Goal: Information Seeking & Learning: Learn about a topic

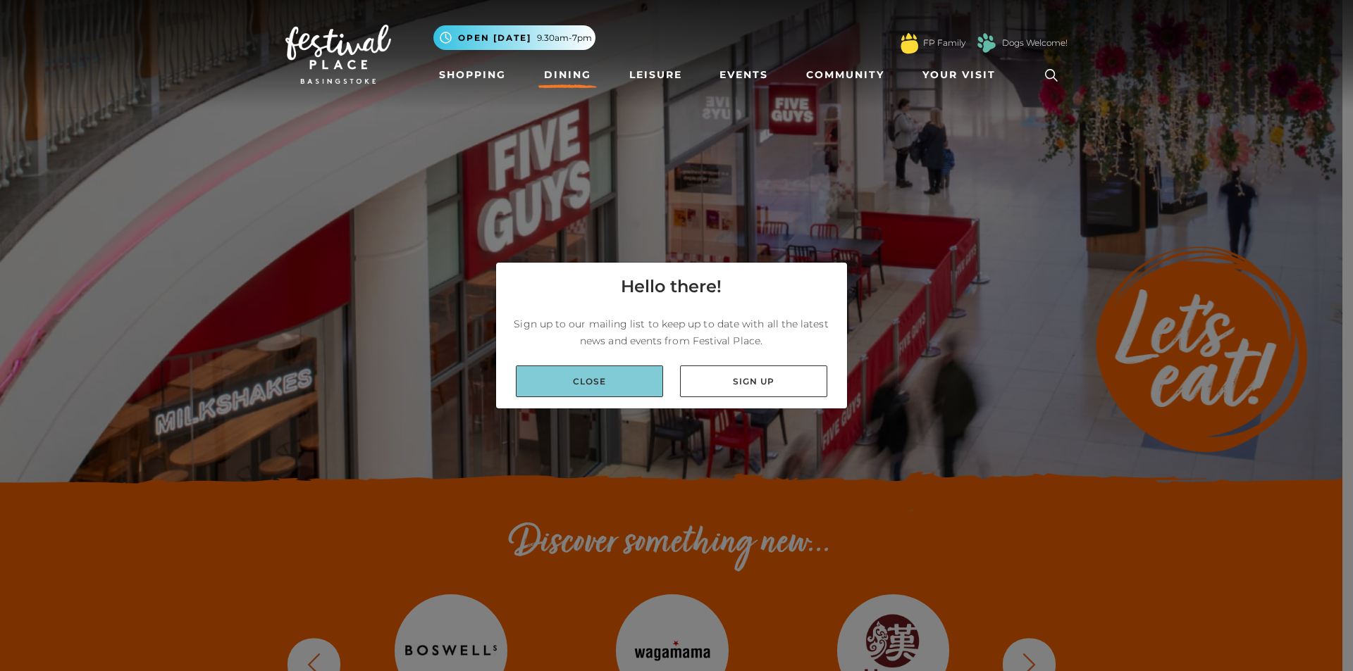
click at [624, 387] on link "Close" at bounding box center [589, 382] width 147 height 32
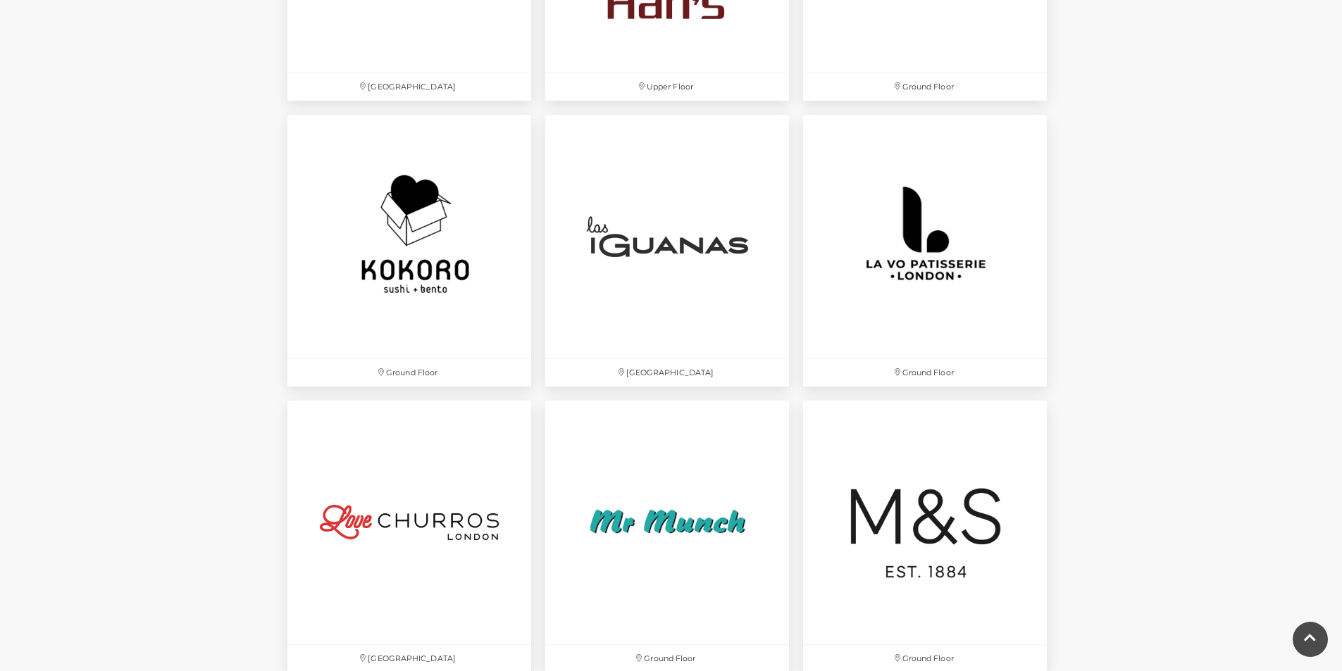
scroll to position [3241, 0]
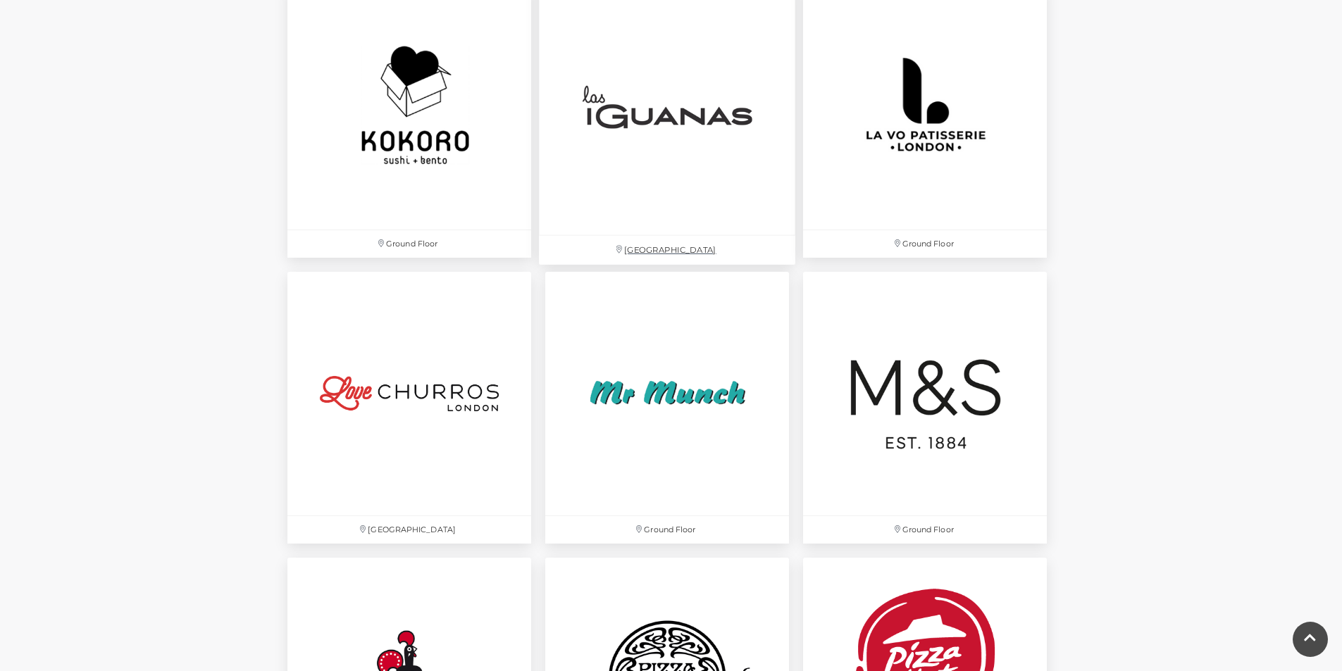
click at [647, 113] on img at bounding box center [667, 107] width 256 height 256
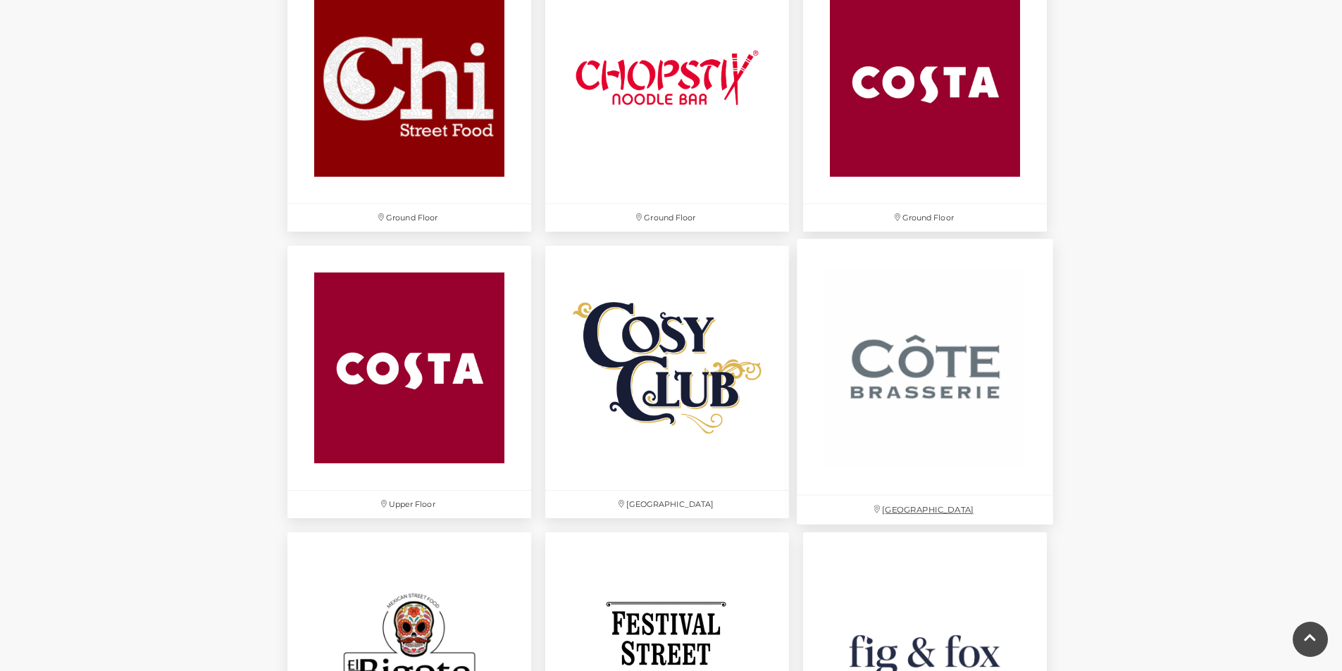
scroll to position [1832, 0]
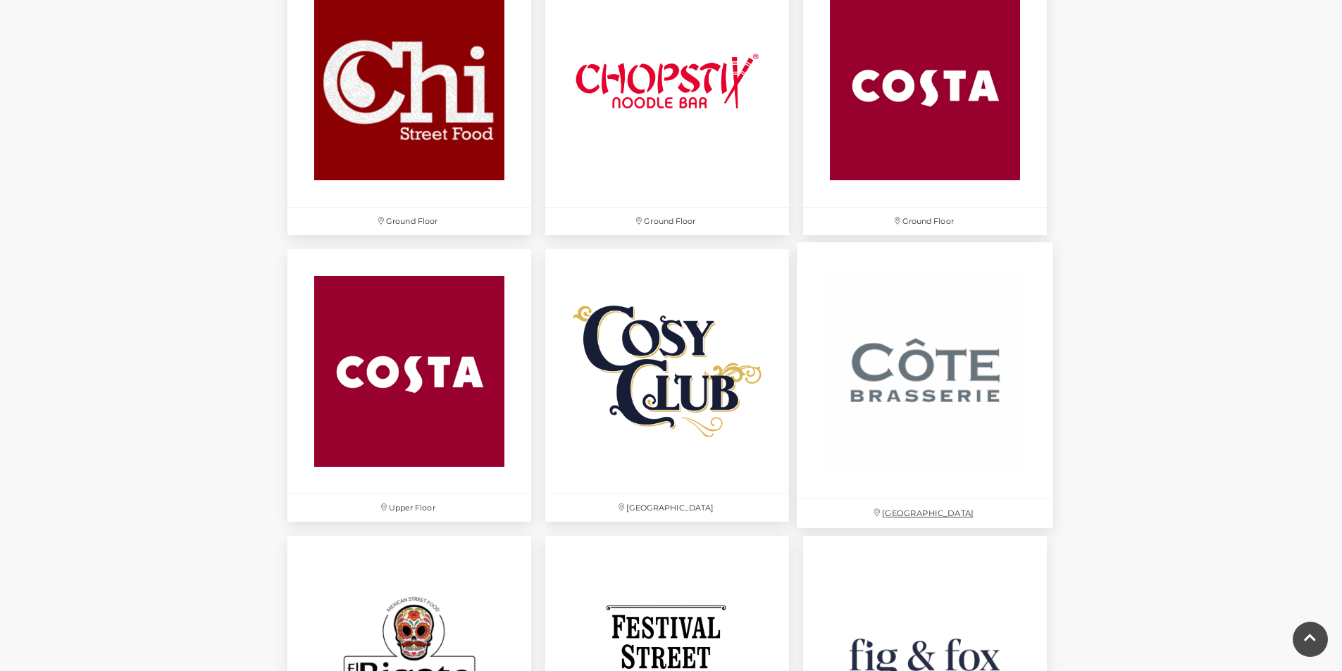
click at [916, 399] on img at bounding box center [925, 371] width 256 height 256
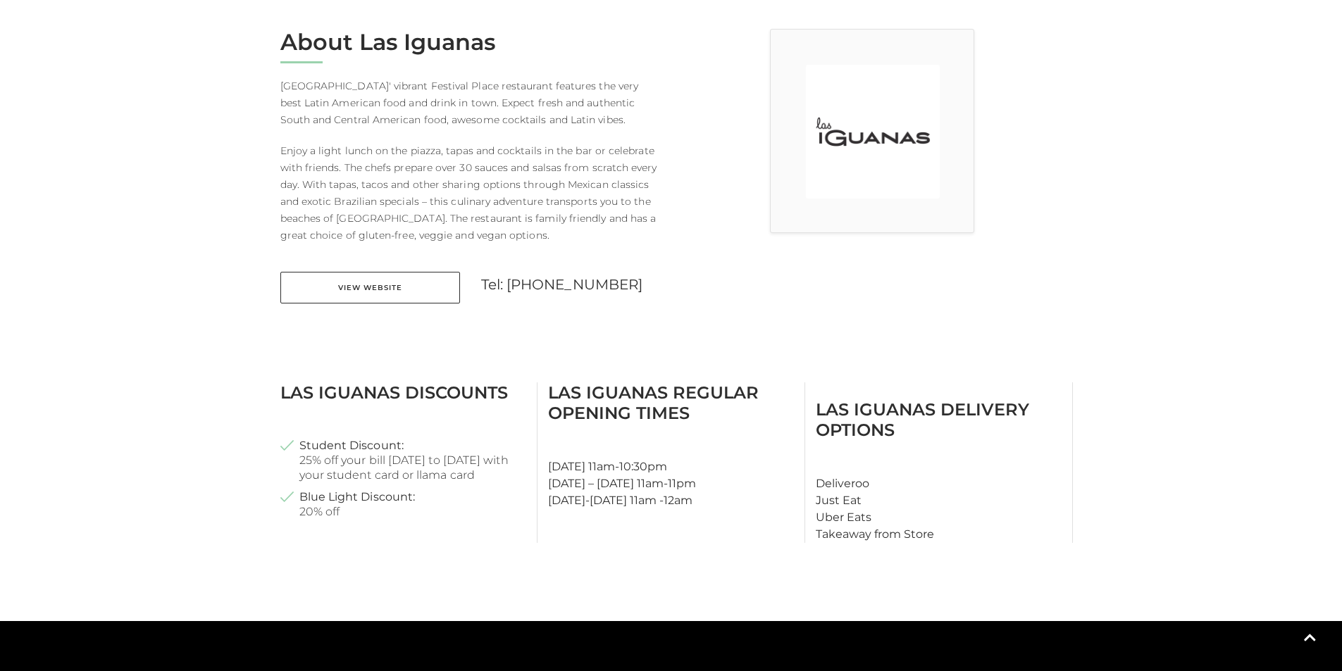
scroll to position [423, 0]
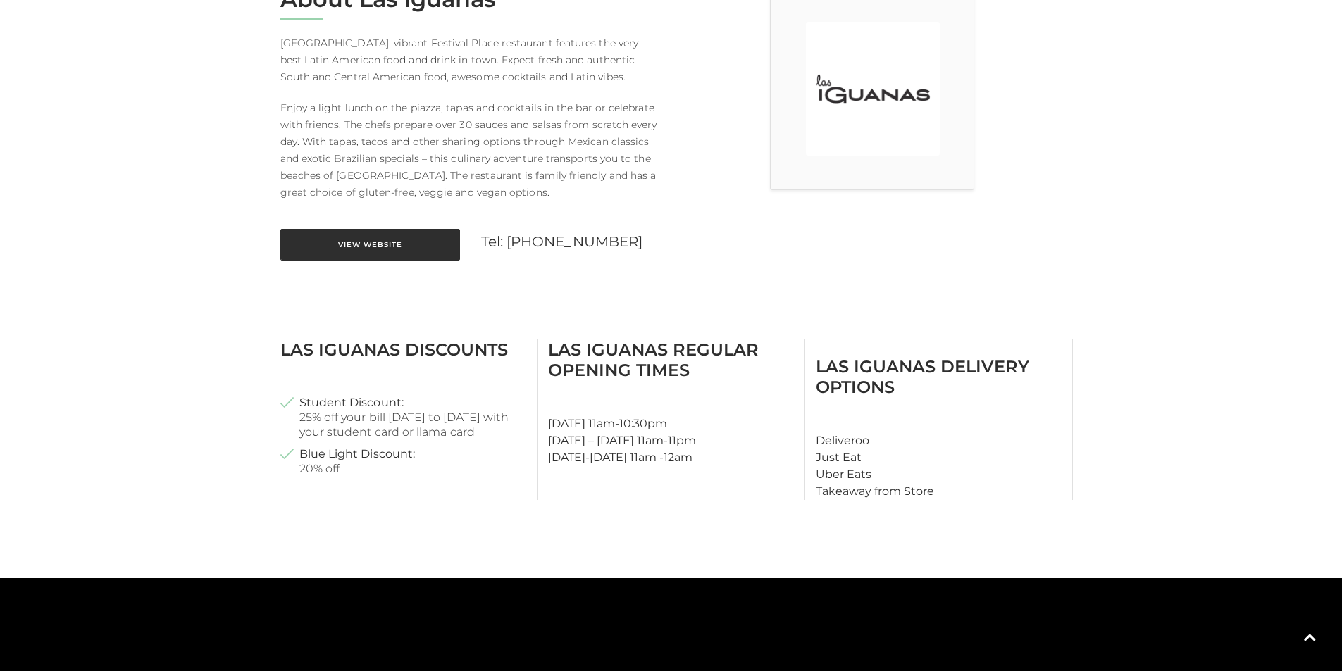
click at [378, 242] on link "View Website" at bounding box center [370, 245] width 180 height 32
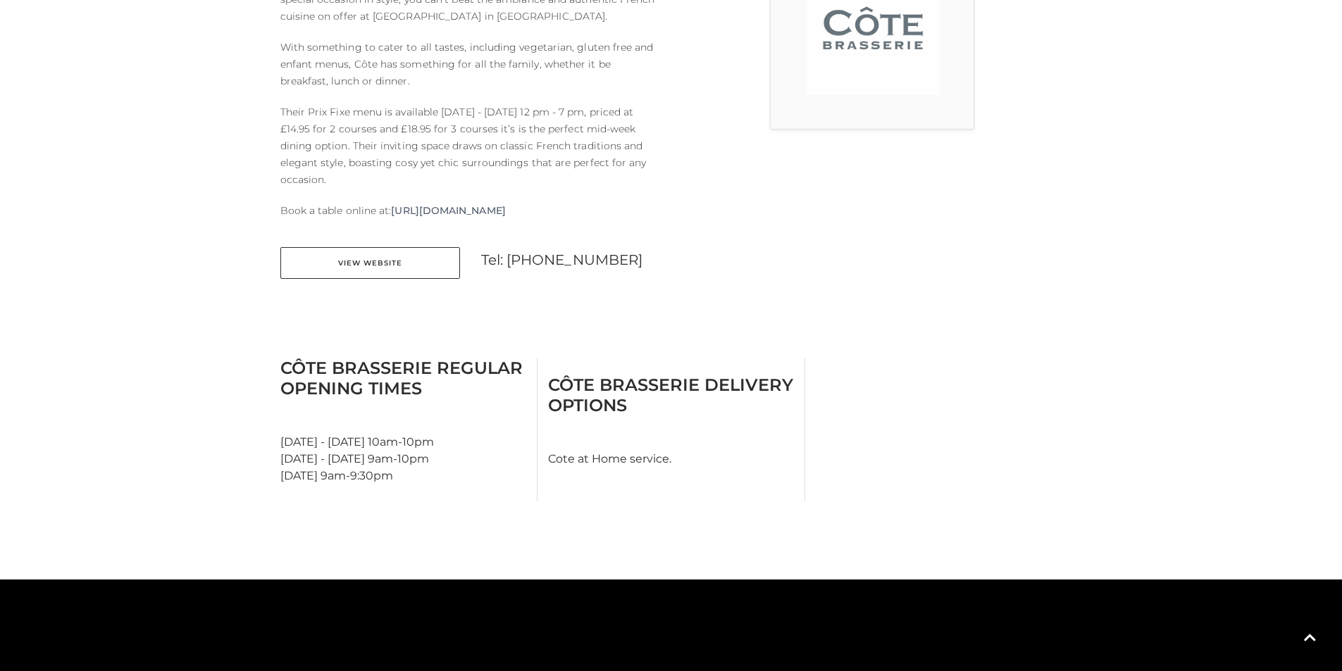
scroll to position [493, 0]
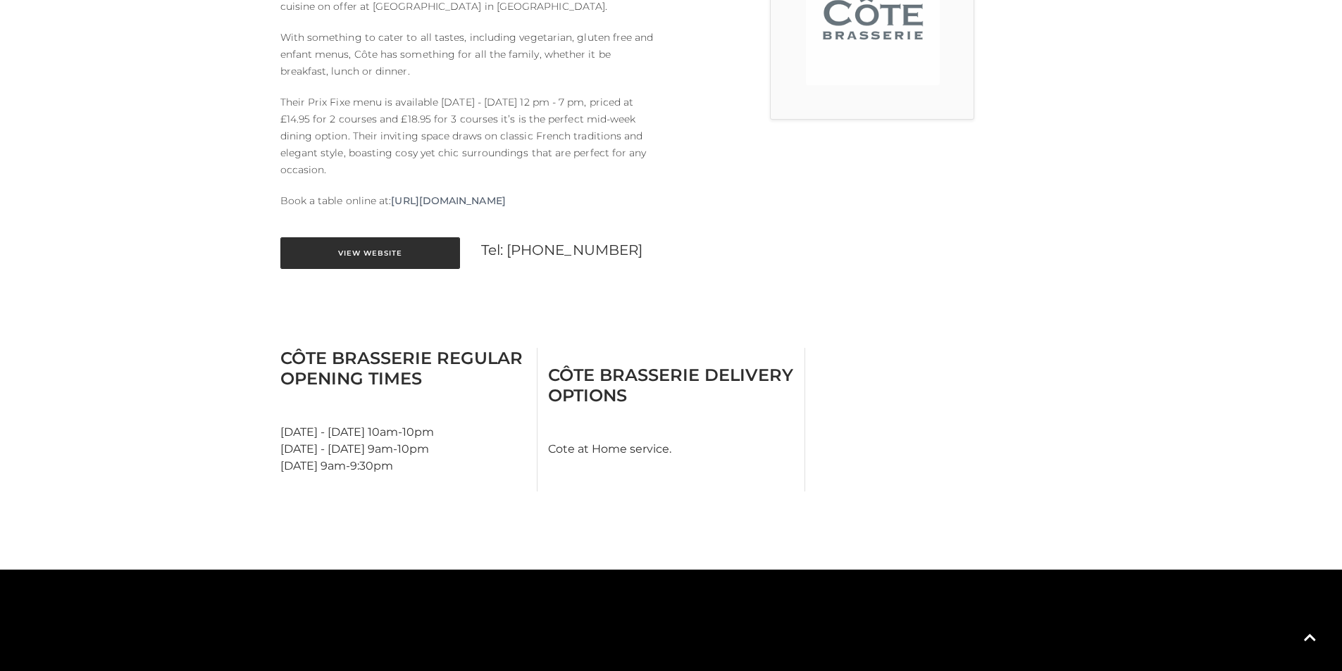
click at [355, 263] on link "View Website" at bounding box center [370, 253] width 180 height 32
